Goal: Transaction & Acquisition: Purchase product/service

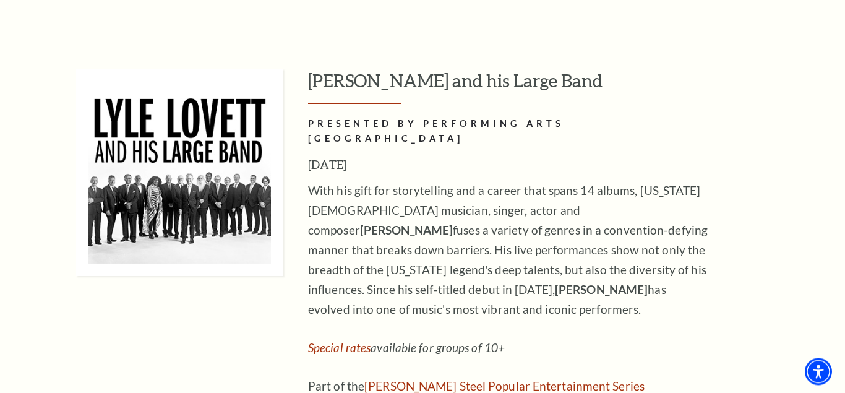
scroll to position [2041, 0]
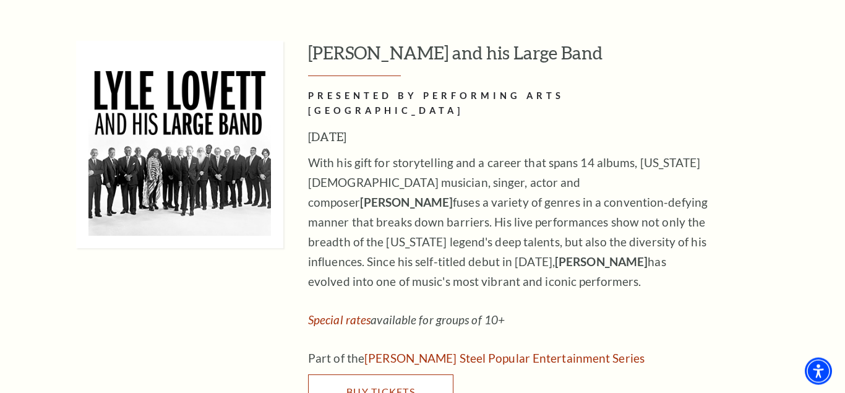
click at [400, 385] on span "Buy Tickets" at bounding box center [380, 391] width 69 height 12
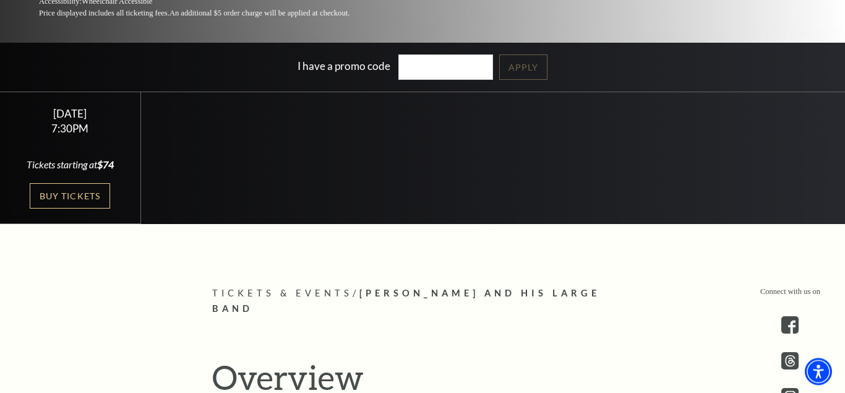
scroll to position [279, 0]
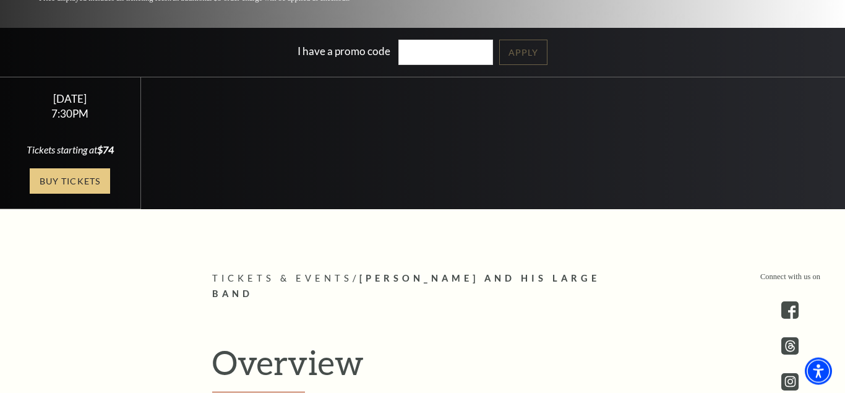
click at [66, 183] on link "Buy Tickets" at bounding box center [70, 180] width 80 height 25
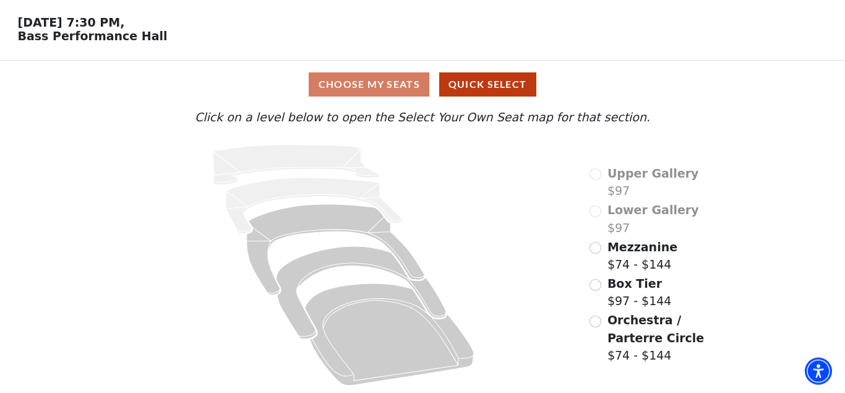
scroll to position [47, 0]
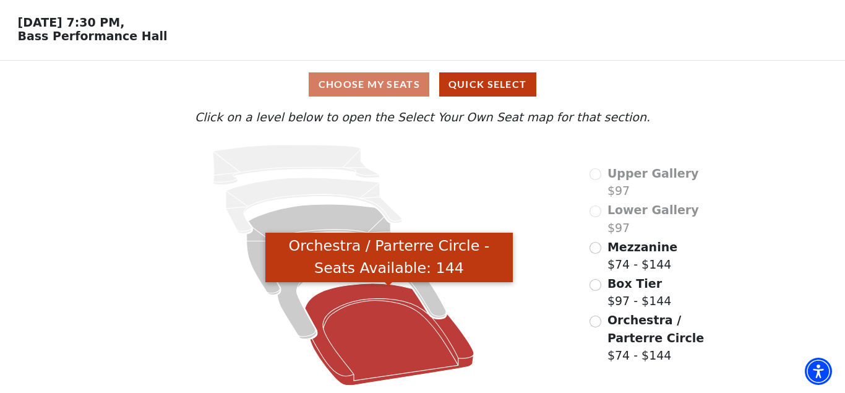
click at [364, 288] on icon "Orchestra / Parterre Circle - Seats Available: 144" at bounding box center [389, 334] width 169 height 102
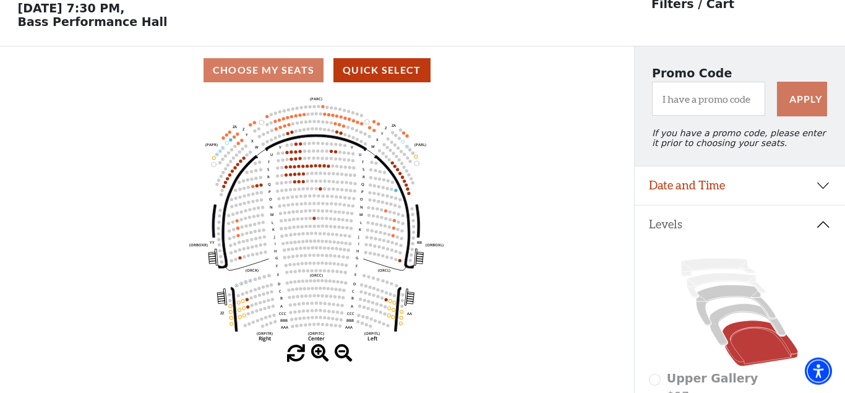
scroll to position [58, 0]
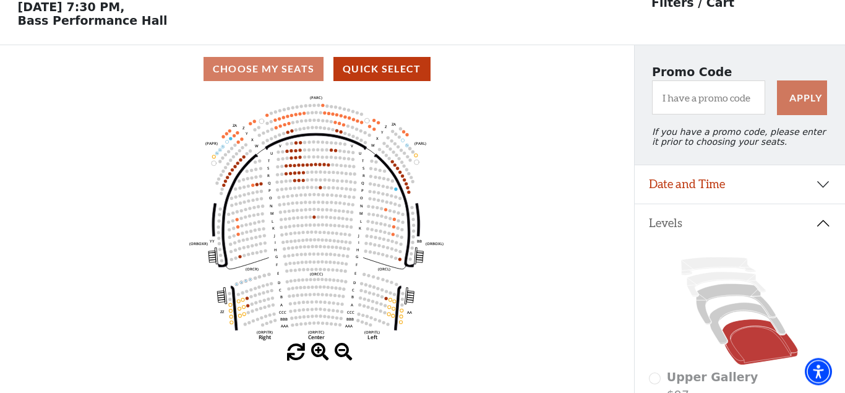
click at [259, 187] on icon "Left (ORPITL) Right (ORPITR) Center (ORPITC) ZZ AA YY BB ZA ZA (ORCL) (ORCR) (O…" at bounding box center [317, 218] width 570 height 250
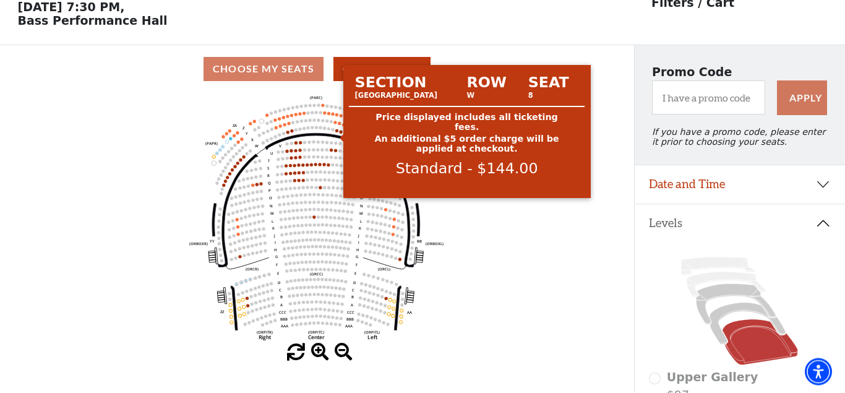
click at [338, 135] on div at bounding box center [340, 138] width 5 height 9
click at [338, 132] on circle at bounding box center [336, 130] width 3 height 3
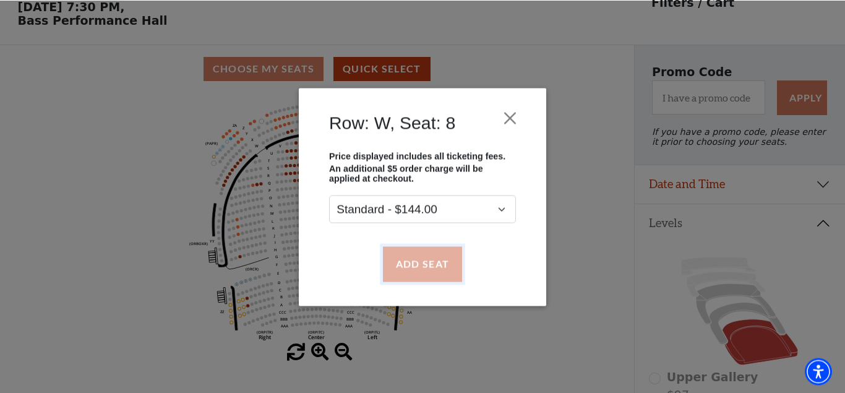
click at [416, 264] on button "Add Seat" at bounding box center [422, 263] width 79 height 35
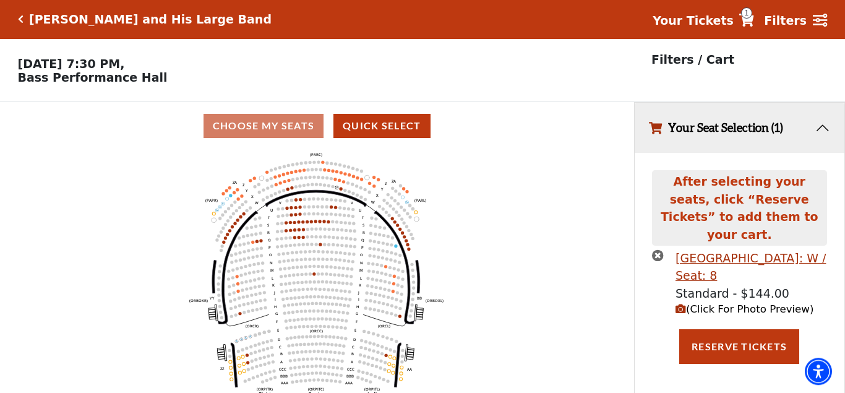
scroll to position [0, 0]
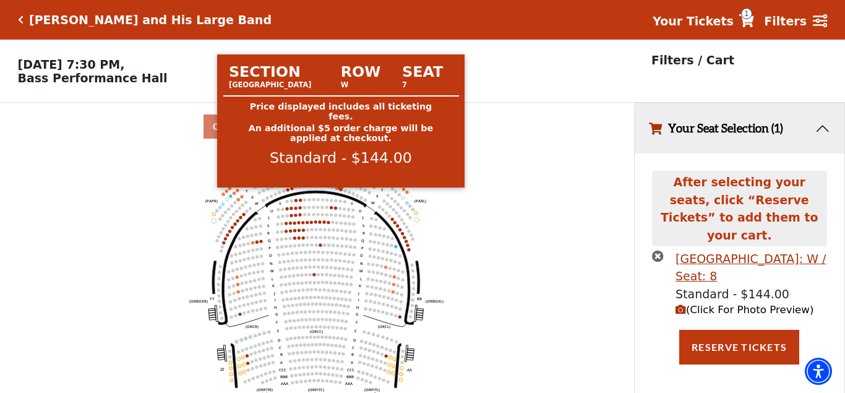
click at [341, 190] on circle at bounding box center [340, 188] width 3 height 3
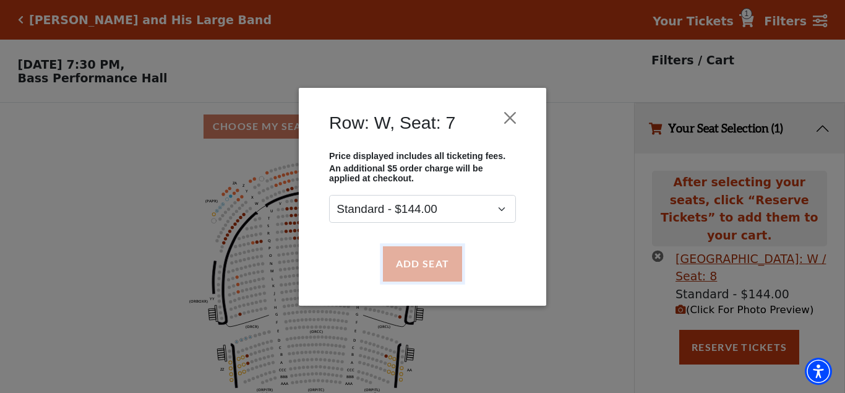
click at [415, 265] on button "Add Seat" at bounding box center [422, 263] width 79 height 35
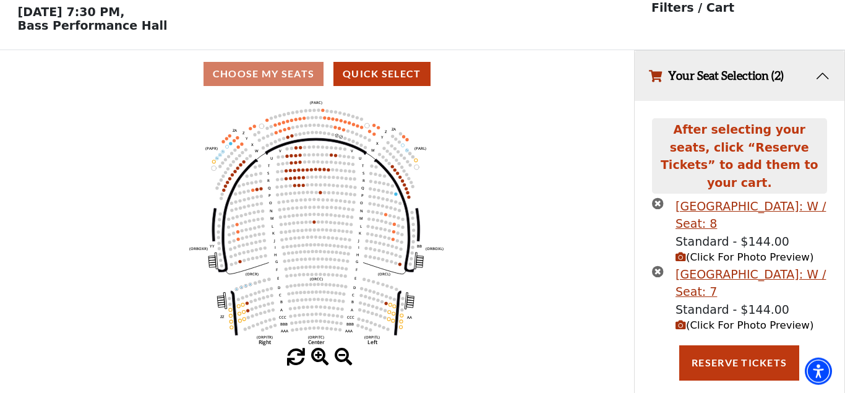
scroll to position [58, 0]
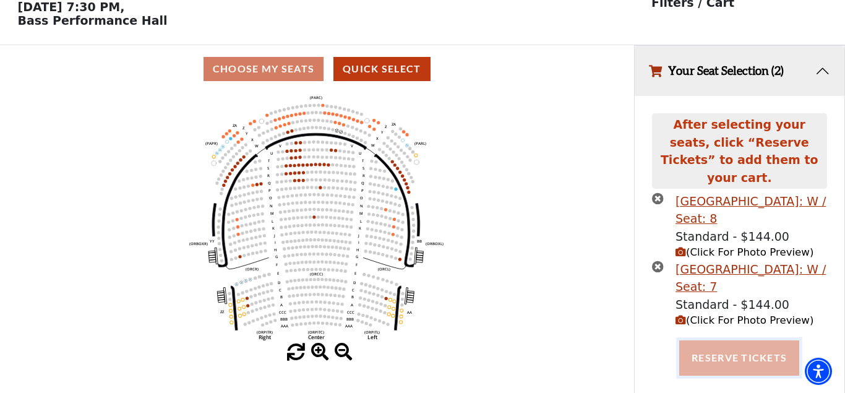
click at [743, 353] on button "Reserve Tickets" at bounding box center [739, 357] width 120 height 35
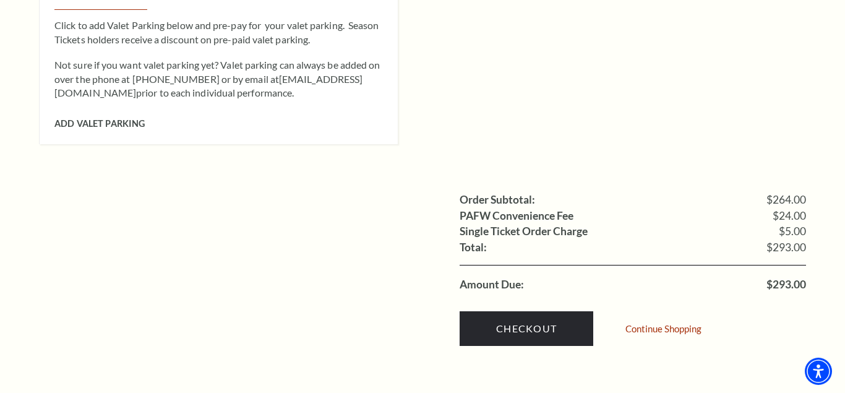
scroll to position [1213, 0]
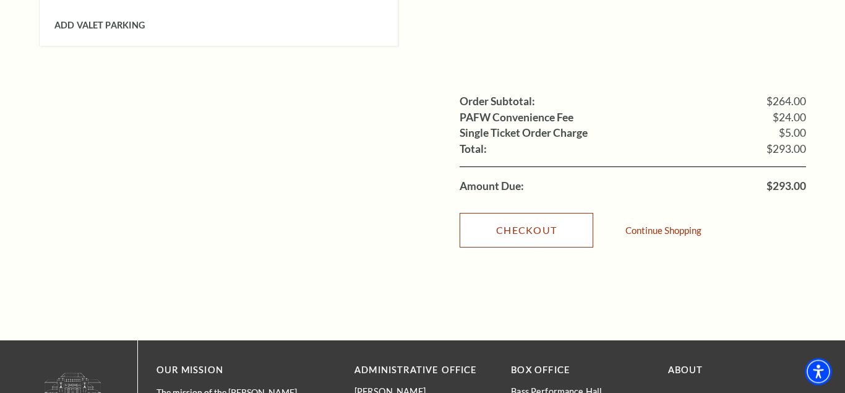
click at [532, 218] on link "Checkout" at bounding box center [526, 230] width 134 height 35
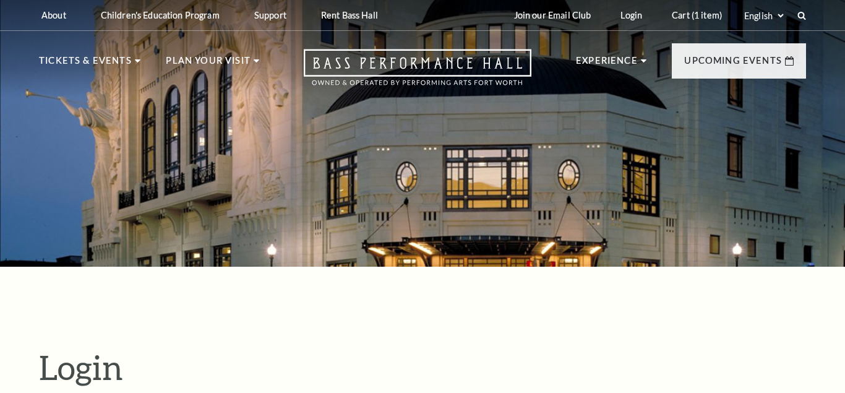
scroll to position [347, 0]
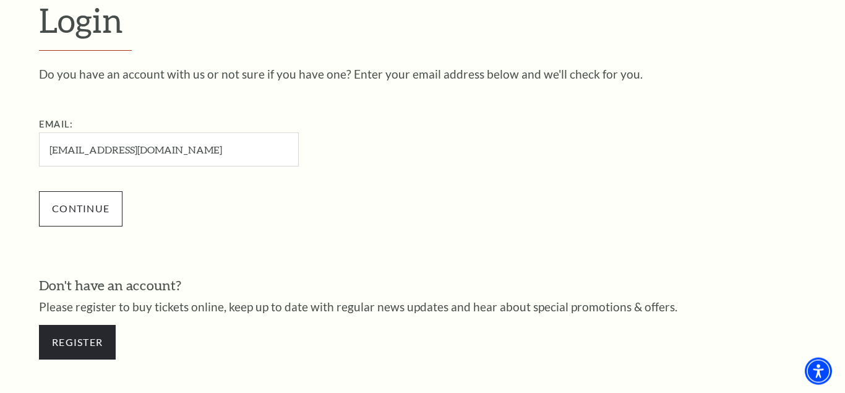
type input "[EMAIL_ADDRESS][DOMAIN_NAME]"
click at [82, 203] on input "Continue" at bounding box center [80, 208] width 83 height 35
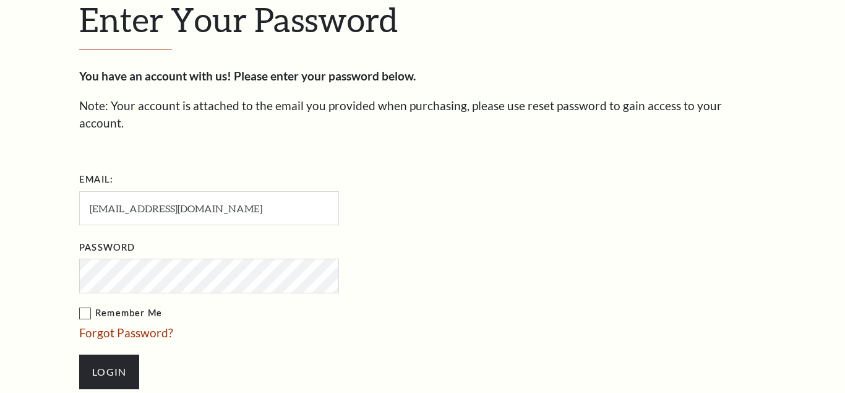
scroll to position [359, 0]
click at [410, 325] on li "Forgot Password?" at bounding box center [270, 334] width 383 height 18
click at [118, 360] on input "Login" at bounding box center [109, 372] width 60 height 35
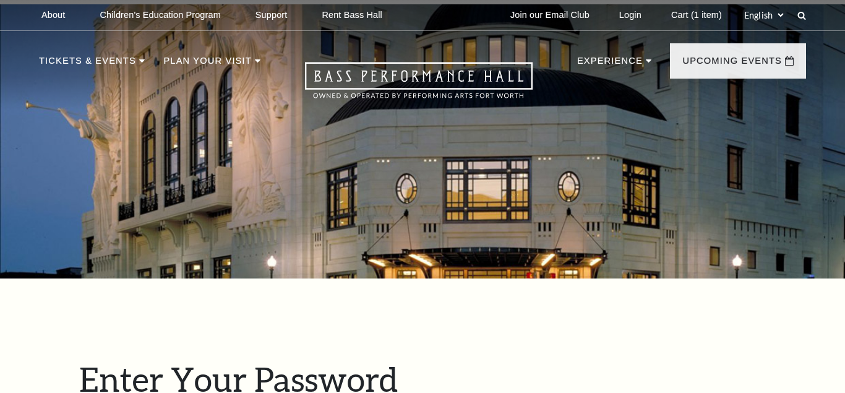
scroll to position [438, 0]
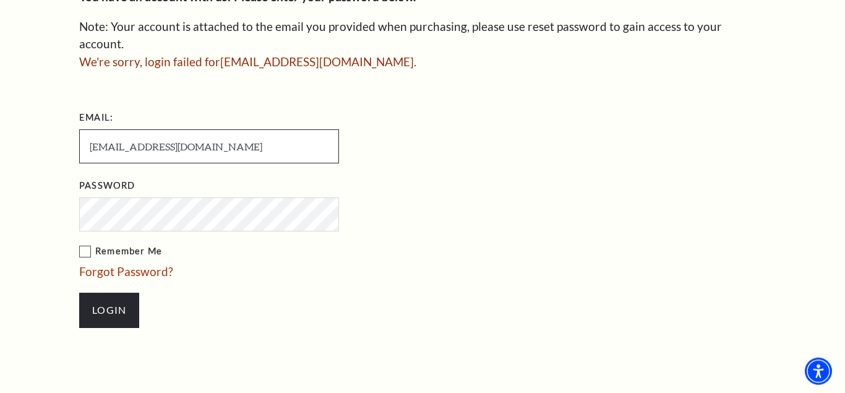
click at [226, 133] on input "dougamburgey@yahoo.com" at bounding box center [209, 146] width 260 height 34
type input "d"
type input "[EMAIL_ADDRESS][DOMAIN_NAME]"
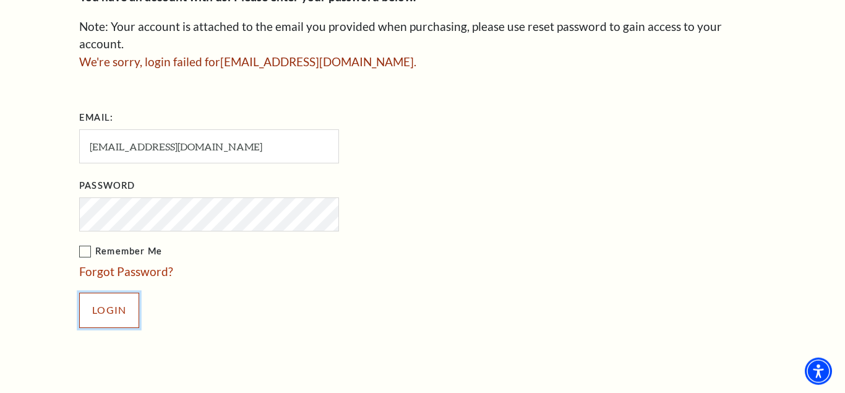
click at [105, 292] on input "Login" at bounding box center [109, 309] width 60 height 35
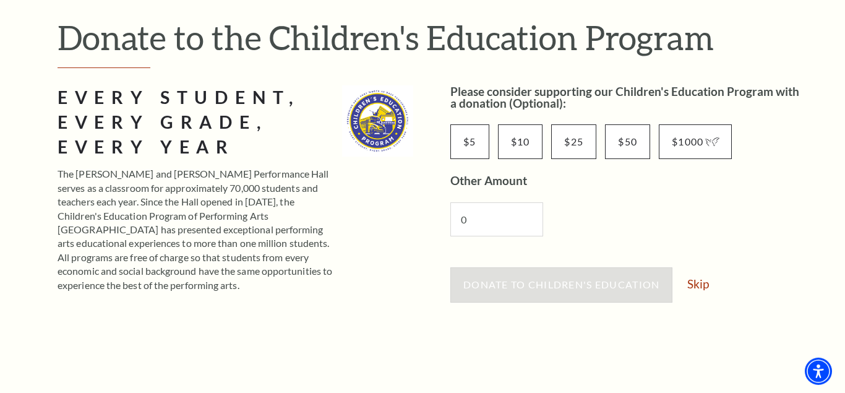
scroll to position [111, 0]
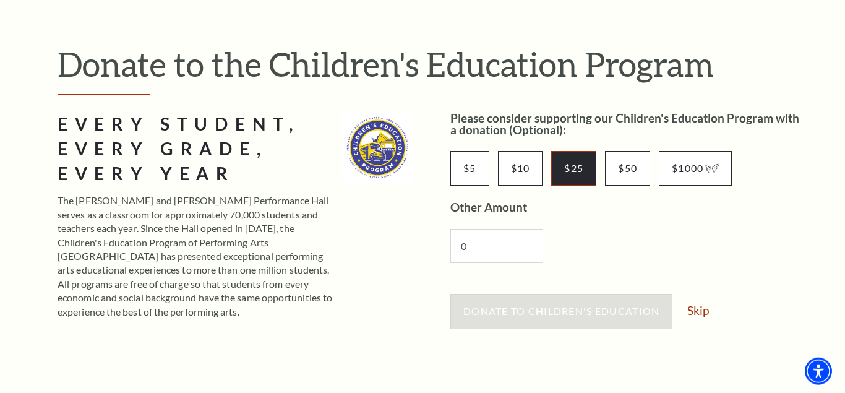
click at [565, 160] on input "$25" at bounding box center [573, 168] width 45 height 35
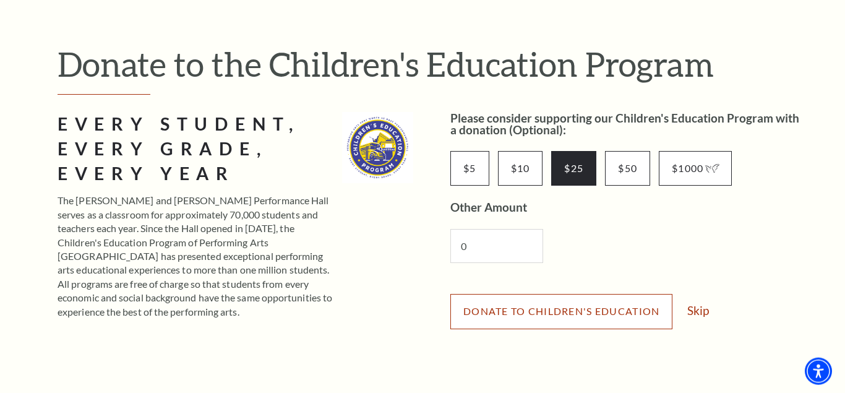
click at [575, 311] on span "Donate to Children's Education" at bounding box center [561, 311] width 196 height 12
